Goal: Information Seeking & Learning: Learn about a topic

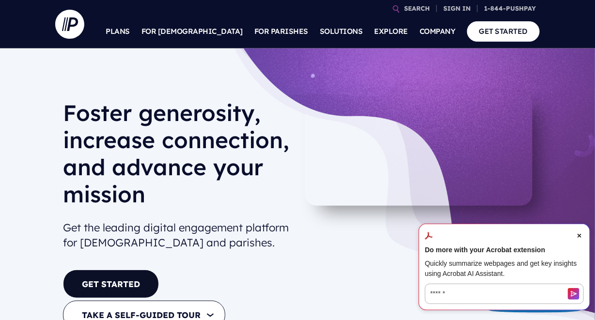
click at [582, 236] on span "Close Acrobat AI Assistant Dialog" at bounding box center [579, 236] width 9 height 9
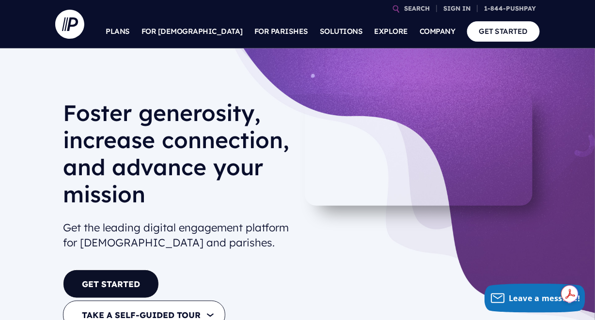
click at [130, 29] on link "PLANS" at bounding box center [118, 32] width 24 height 34
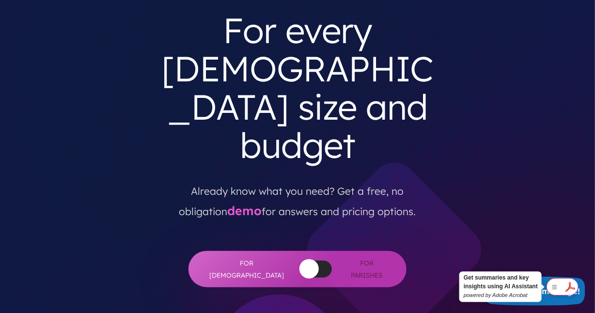
scroll to position [97, 0]
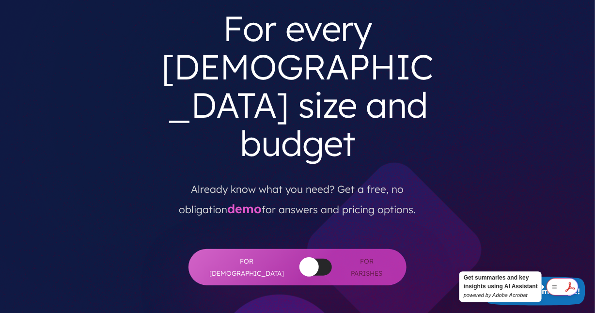
click at [299, 257] on button "button" at bounding box center [308, 266] width 19 height 19
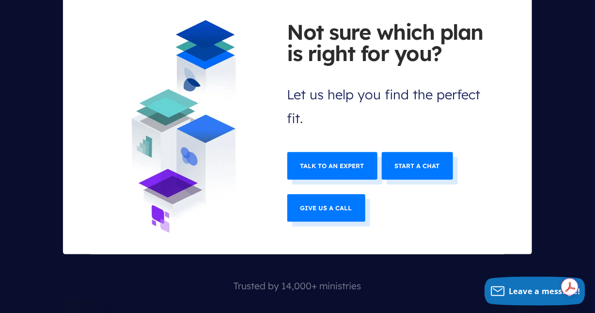
scroll to position [4165, 0]
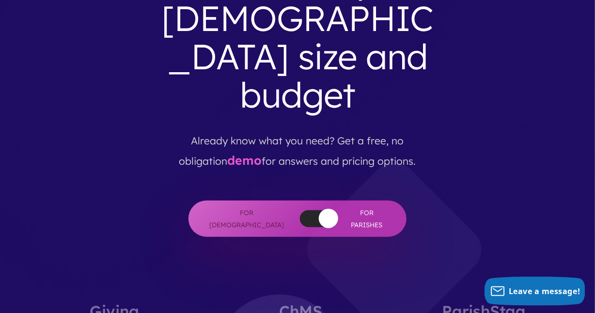
scroll to position [0, 0]
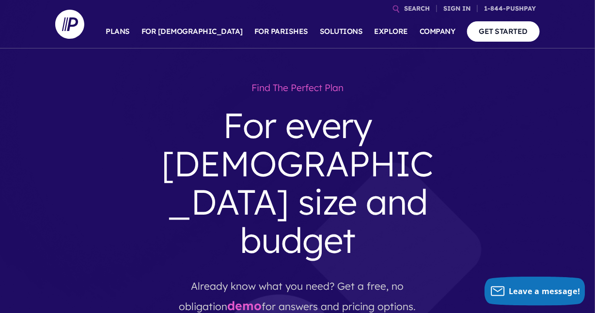
click at [130, 31] on link "PLANS" at bounding box center [118, 32] width 24 height 34
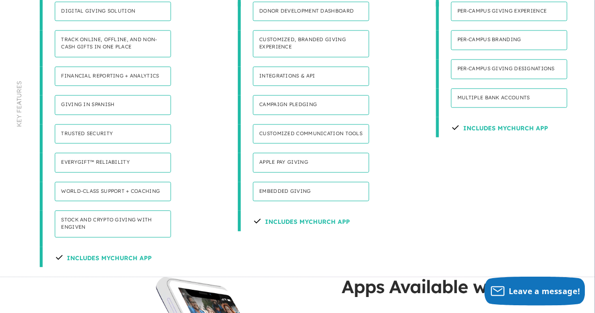
scroll to position [775, 0]
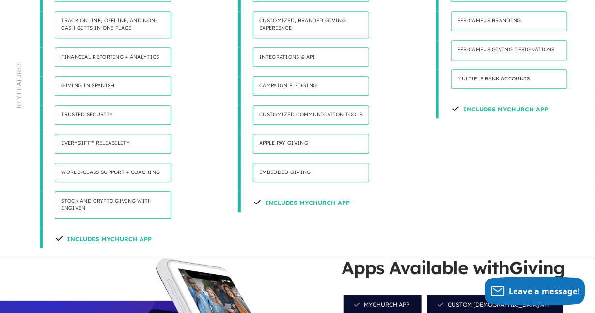
click at [117, 228] on h4 "Includes MyChurch App" at bounding box center [103, 238] width 97 height 20
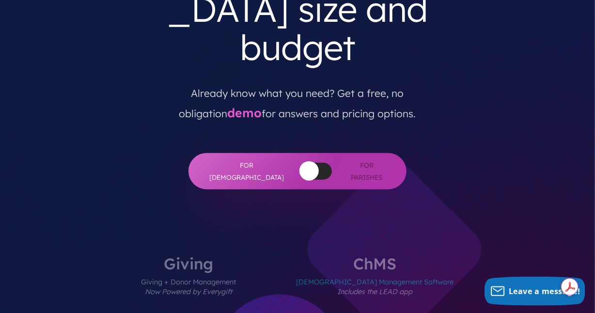
scroll to position [0, 0]
